Goal: Information Seeking & Learning: Learn about a topic

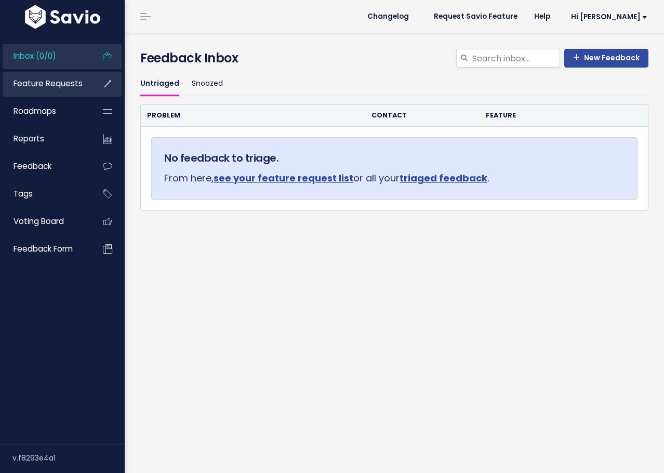
click at [55, 77] on link "Feature Requests" at bounding box center [45, 84] width 84 height 24
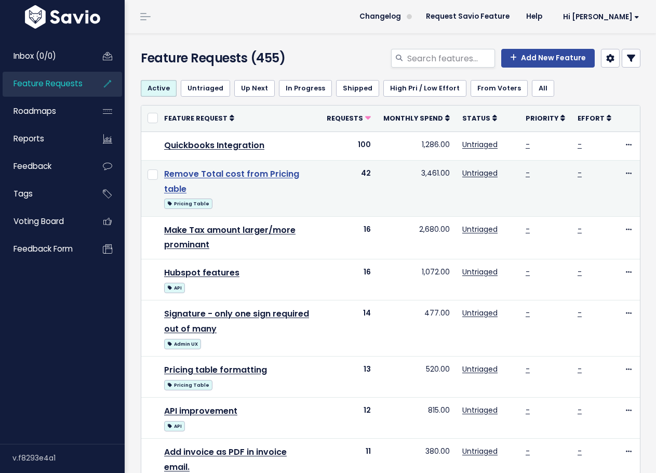
click at [278, 179] on link "Remove Total cost from Pricing table" at bounding box center [231, 181] width 135 height 27
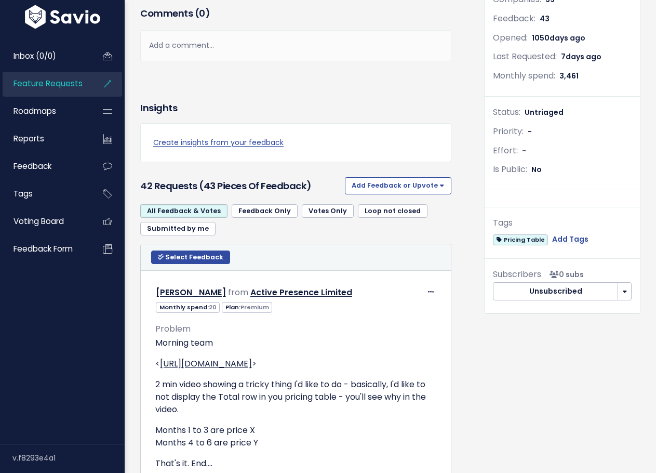
scroll to position [208, 0]
